Goal: Task Accomplishment & Management: Use online tool/utility

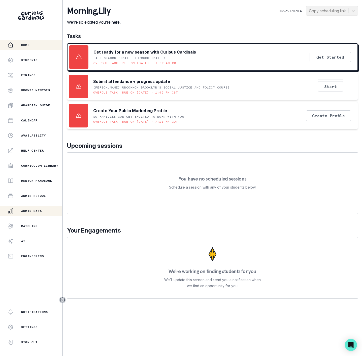
click at [29, 209] on p "Admin Data" at bounding box center [31, 211] width 21 height 4
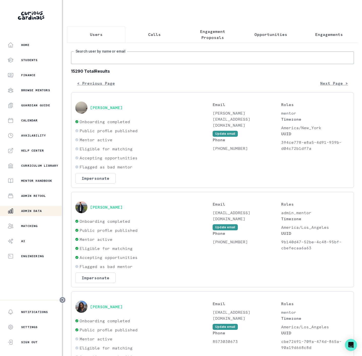
click at [100, 62] on input "Search user by name or email" at bounding box center [212, 58] width 283 height 13
click at [120, 63] on input "Search user by name or email" at bounding box center [212, 58] width 283 height 13
paste input "[PERSON_NAME]"
type input "[PERSON_NAME]"
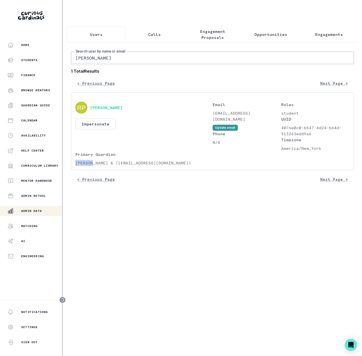
drag, startPoint x: 76, startPoint y: 169, endPoint x: 92, endPoint y: 167, distance: 16.5
click at [92, 166] on p "[PERSON_NAME] & ([EMAIL_ADDRESS][DOMAIN_NAME])" at bounding box center [143, 163] width 137 height 6
copy p "[PERSON_NAME] &"
click at [0, 62] on html "Home Students Finance Browse Mentors Guardian Guide Calendar Availability Help …" at bounding box center [181, 178] width 362 height 356
paste input "[PERSON_NAME] &"
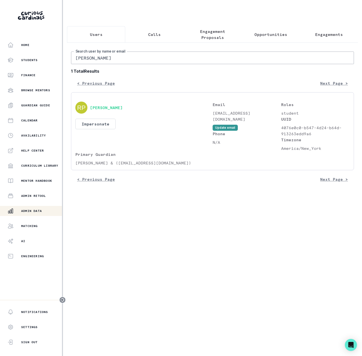
type input "[PERSON_NAME] &"
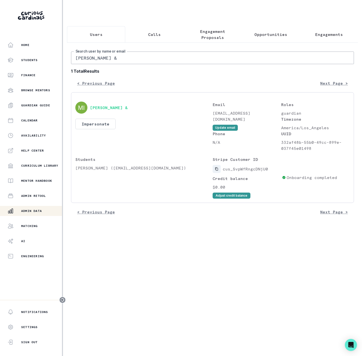
click at [216, 173] on button "Copied to clipboard" at bounding box center [216, 169] width 8 height 8
drag, startPoint x: 76, startPoint y: 174, endPoint x: 99, endPoint y: 174, distance: 23.4
click at [99, 171] on p "[PERSON_NAME] ([EMAIL_ADDRESS][DOMAIN_NAME])" at bounding box center [143, 168] width 137 height 6
copy p "[PERSON_NAME]"
click at [323, 39] on button "Engagements" at bounding box center [328, 34] width 58 height 17
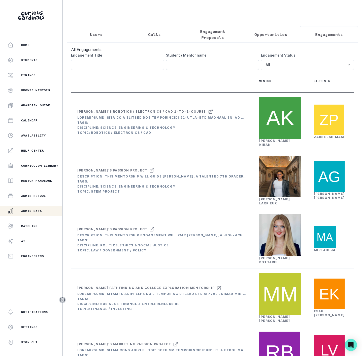
click at [172, 69] on input "Engagement Title" at bounding box center [212, 65] width 93 height 10
paste input "[PERSON_NAME]"
type input "[PERSON_NAME]"
click button "submit" at bounding box center [0, 0] width 0 height 0
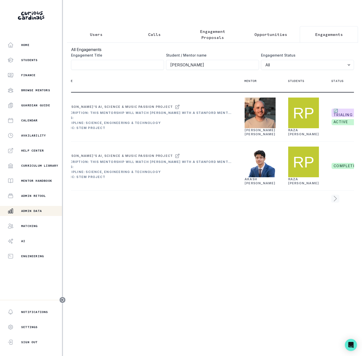
scroll to position [0, 88]
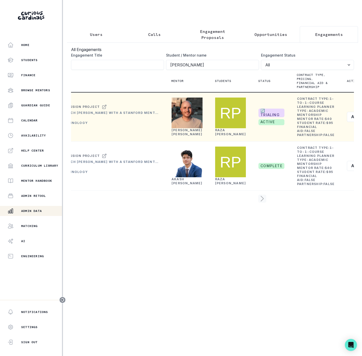
click at [175, 136] on link "[PERSON_NAME]" at bounding box center [186, 132] width 31 height 8
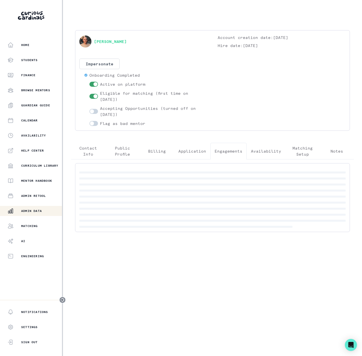
click at [225, 148] on button "Engagements" at bounding box center [228, 151] width 36 height 17
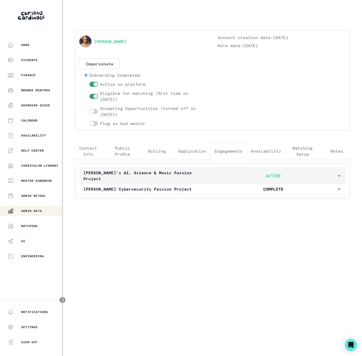
click at [163, 172] on p "[PERSON_NAME]'s AI, Science & Music Passion Project" at bounding box center [146, 176] width 127 height 12
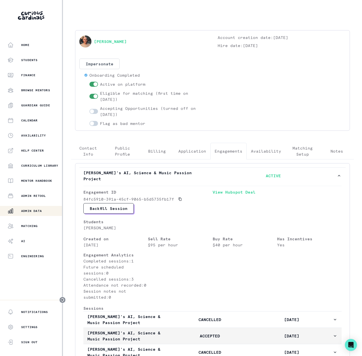
click at [276, 337] on p "[DATE]" at bounding box center [292, 336] width 82 height 6
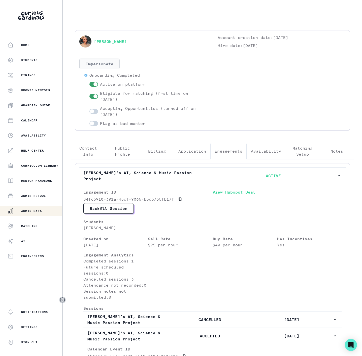
click at [100, 67] on button "Impersonate" at bounding box center [99, 64] width 40 height 11
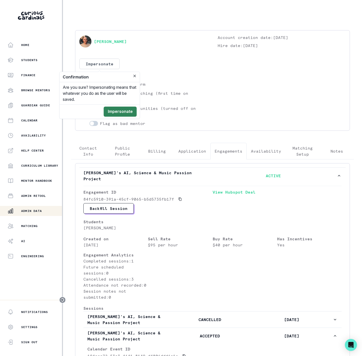
click at [117, 112] on button "Impersonate" at bounding box center [120, 112] width 33 height 10
